Goal: Task Accomplishment & Management: Manage account settings

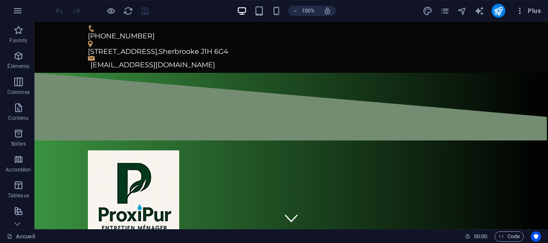
click at [521, 9] on icon "button" at bounding box center [519, 10] width 9 height 9
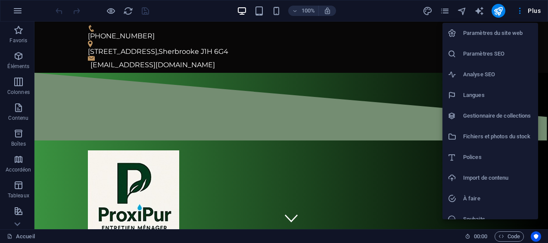
click at [488, 36] on h6 "Paramètres du site web" at bounding box center [498, 33] width 70 height 10
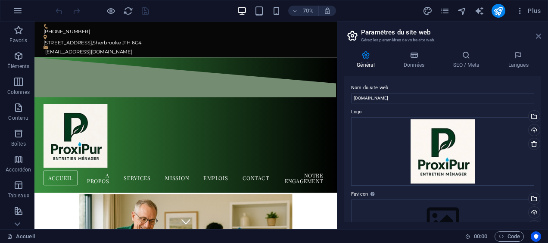
click at [538, 36] on icon at bounding box center [538, 36] width 5 height 7
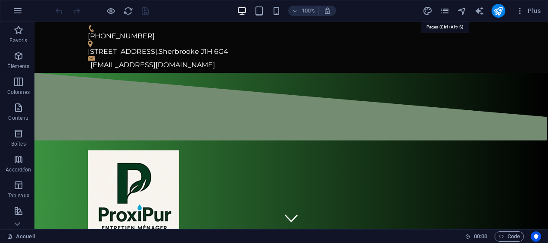
click at [444, 12] on icon "pages" at bounding box center [445, 11] width 10 height 10
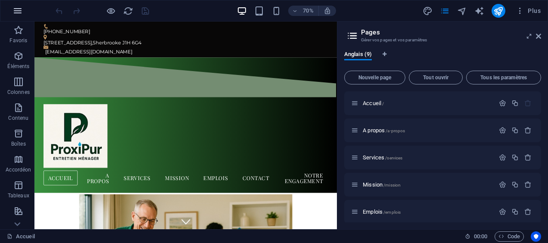
click at [22, 14] on icon "button" at bounding box center [17, 11] width 10 height 10
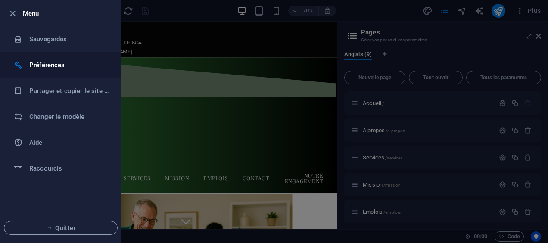
click at [49, 63] on h6 "Préférences" at bounding box center [69, 65] width 80 height 10
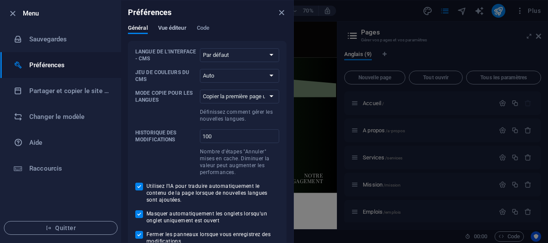
click at [179, 25] on span "Vue éditeur" at bounding box center [172, 29] width 28 height 12
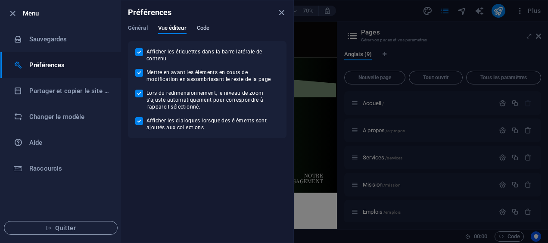
click at [206, 30] on span "Code" at bounding box center [203, 29] width 12 height 12
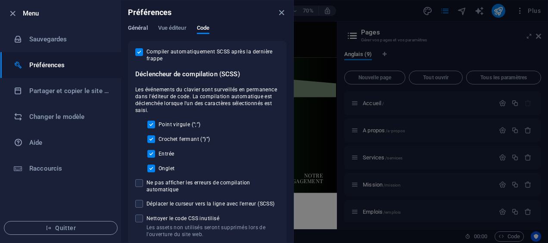
click at [146, 24] on span "Général" at bounding box center [138, 29] width 20 height 12
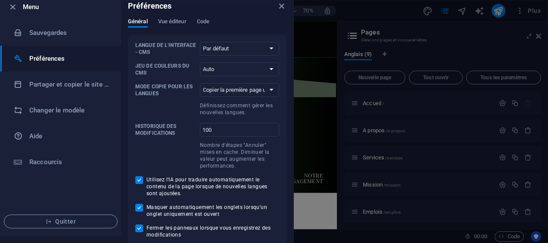
scroll to position [9, 0]
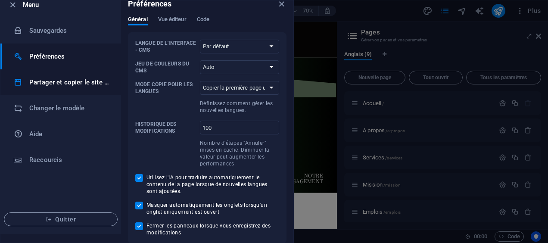
click at [61, 80] on h6 "Partager et copier le site web" at bounding box center [69, 82] width 80 height 10
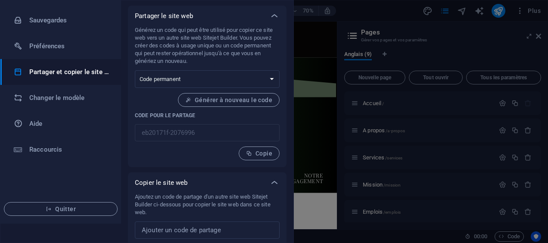
scroll to position [0, 0]
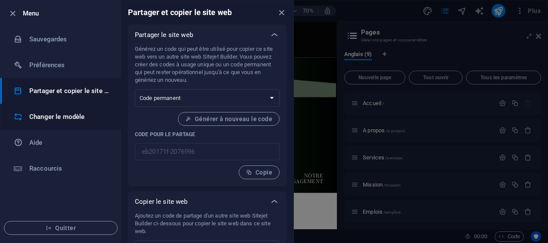
click at [44, 118] on h6 "Changer le modèle" at bounding box center [69, 116] width 80 height 10
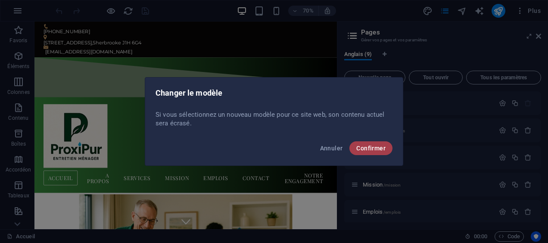
click at [359, 149] on span "Confirmer" at bounding box center [370, 148] width 29 height 7
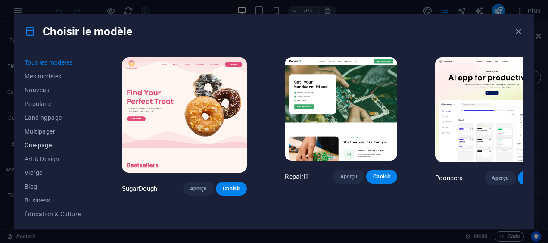
click at [47, 142] on span "One-page" at bounding box center [54, 145] width 59 height 7
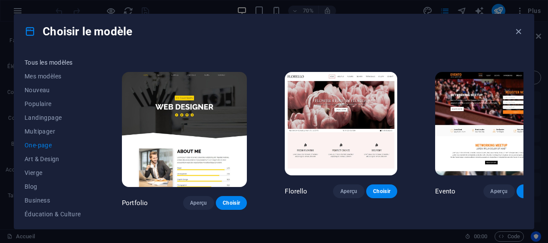
click at [44, 61] on span "Tous les modèles" at bounding box center [54, 62] width 59 height 7
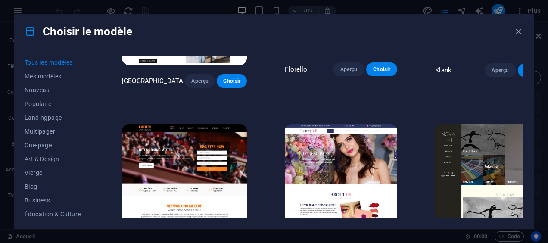
scroll to position [6680, 0]
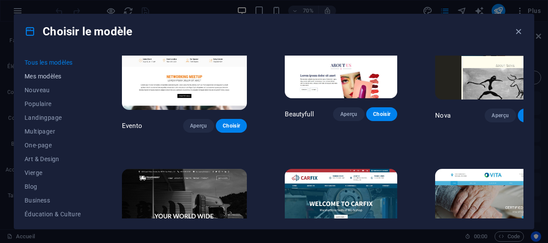
click at [42, 76] on span "Mes modèles" at bounding box center [54, 76] width 59 height 7
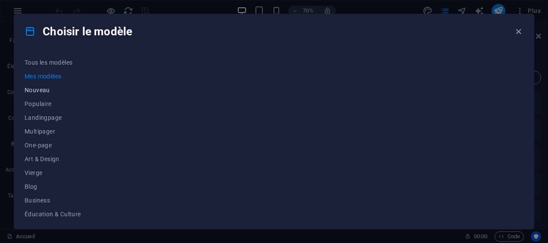
click at [45, 87] on span "Nouveau" at bounding box center [54, 90] width 59 height 7
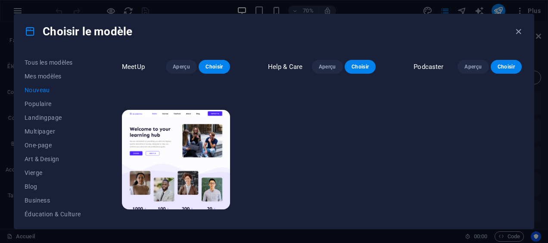
scroll to position [592, 0]
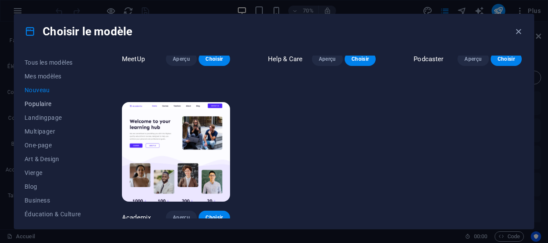
click at [47, 108] on button "Populaire" at bounding box center [54, 104] width 59 height 14
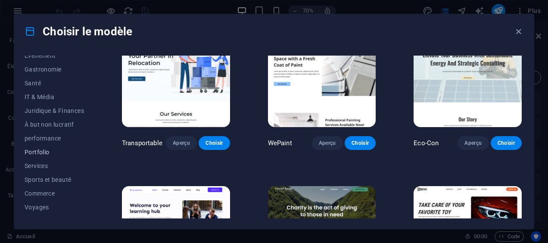
scroll to position [181, 0]
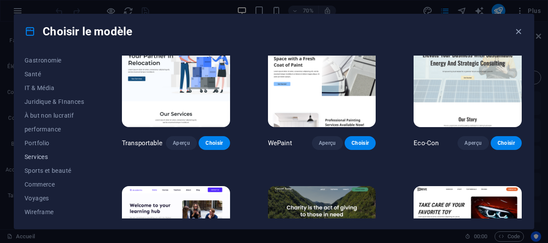
click at [47, 154] on span "Services" at bounding box center [54, 156] width 59 height 7
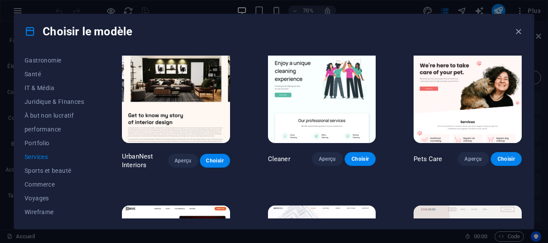
scroll to position [160, 0]
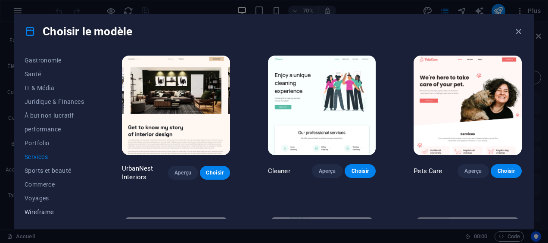
click at [51, 207] on button "Wireframe" at bounding box center [54, 212] width 59 height 14
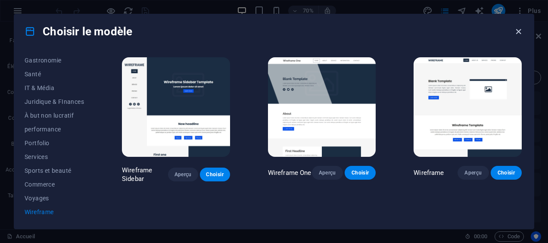
click at [516, 30] on icon "button" at bounding box center [518, 32] width 10 height 10
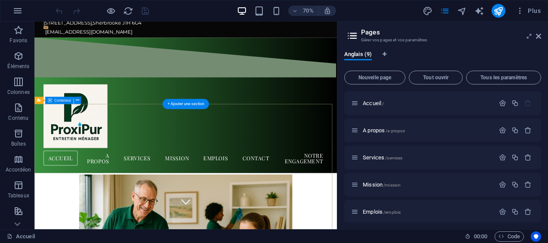
scroll to position [24, 0]
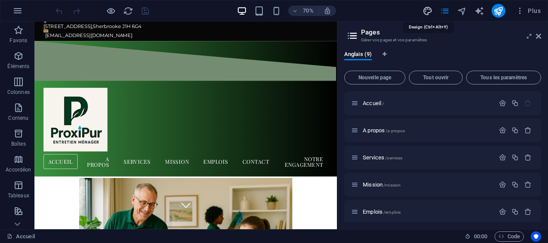
click at [427, 10] on icon "design" at bounding box center [427, 11] width 10 height 10
select select "500"
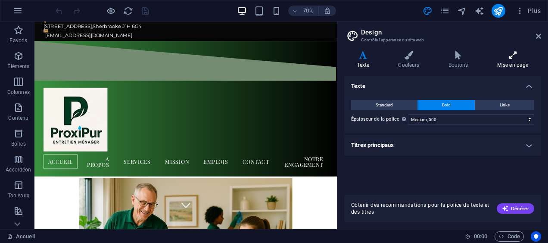
click at [512, 64] on h4 "Mise en page" at bounding box center [512, 60] width 57 height 18
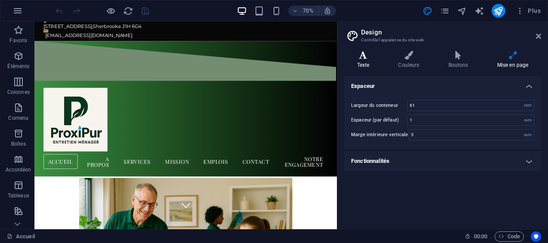
click at [357, 55] on icon at bounding box center [363, 55] width 38 height 9
